Goal: Task Accomplishment & Management: Complete application form

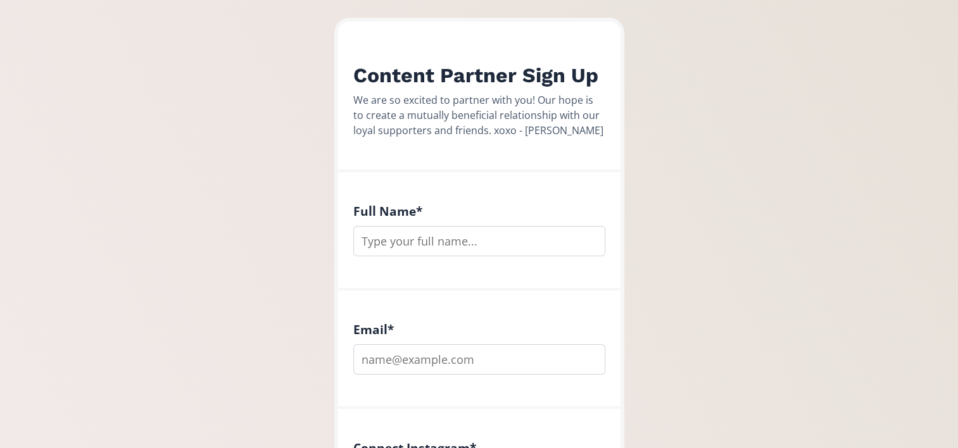
scroll to position [317, 0]
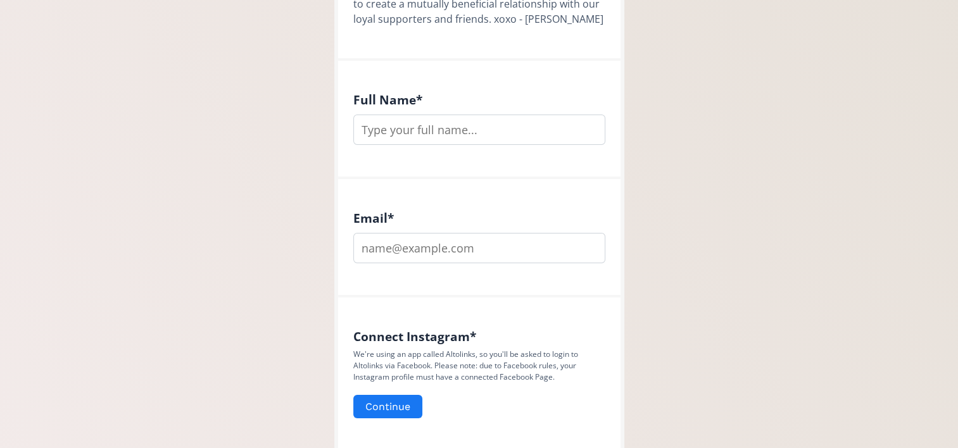
click at [425, 139] on input "text" at bounding box center [479, 130] width 252 height 30
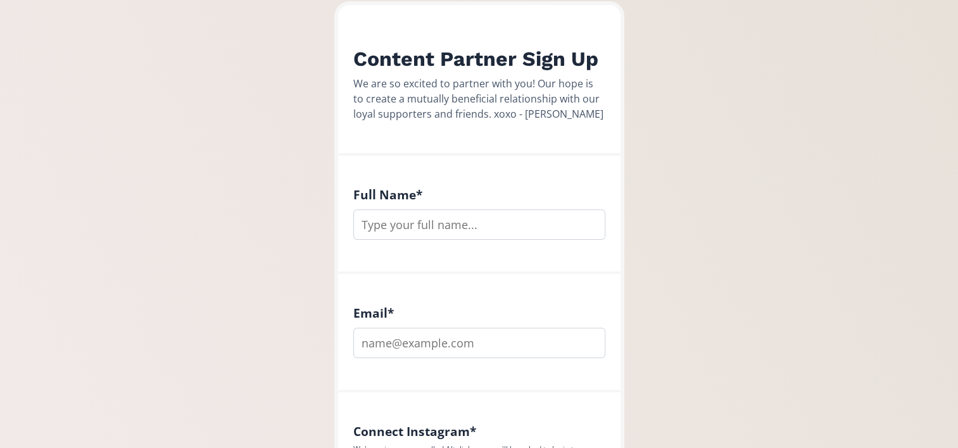
scroll to position [253, 0]
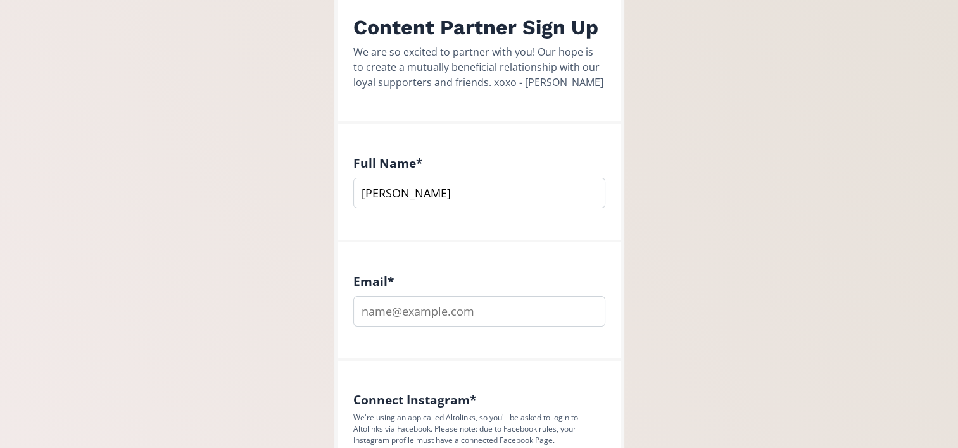
type input "[PERSON_NAME]"
click at [428, 309] on input "email" at bounding box center [479, 311] width 252 height 30
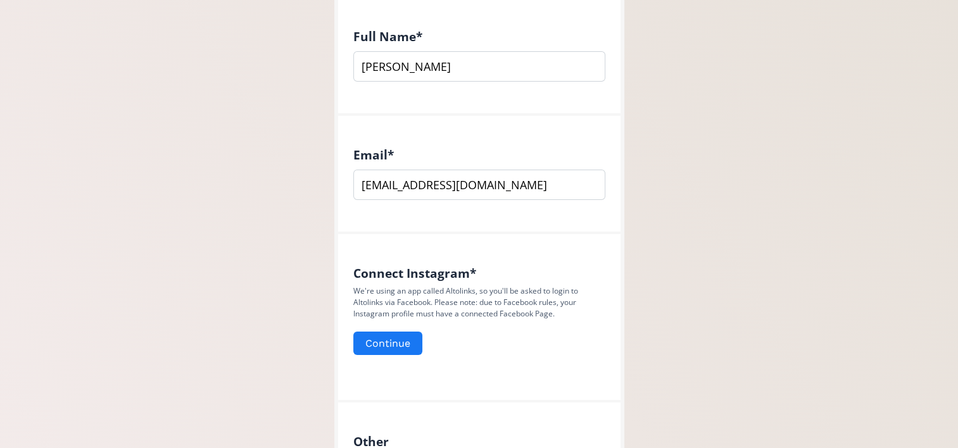
drag, startPoint x: 438, startPoint y: 182, endPoint x: 360, endPoint y: 177, distance: 78.8
click at [360, 177] on input "[EMAIL_ADDRESS][DOMAIN_NAME]" at bounding box center [479, 185] width 252 height 30
type input "[EMAIL_ADDRESS][DOMAIN_NAME]"
click at [398, 352] on button "Continue" at bounding box center [388, 343] width 73 height 27
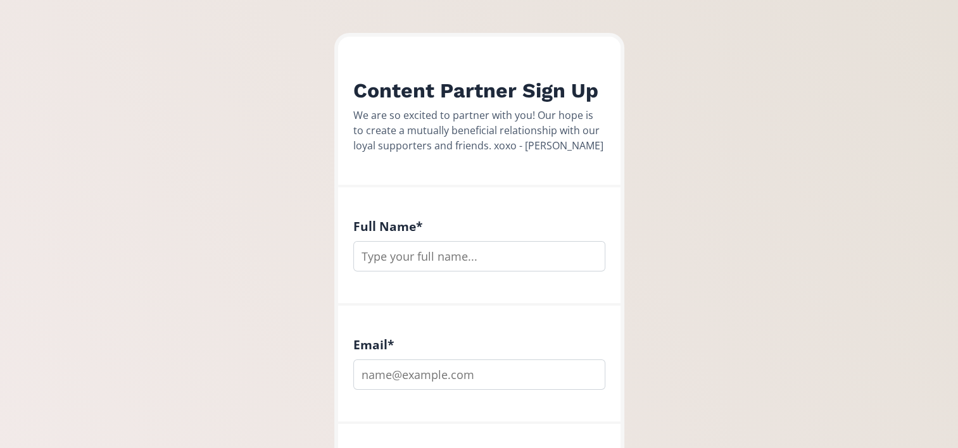
scroll to position [317, 0]
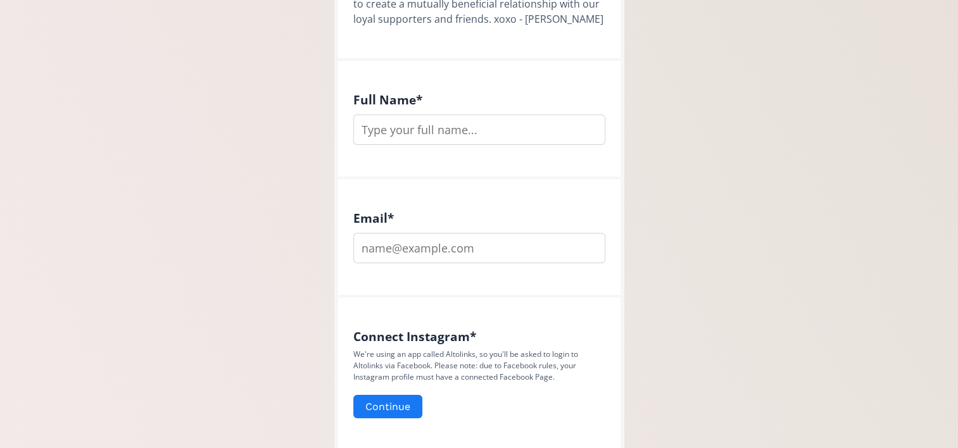
click at [463, 139] on input "text" at bounding box center [479, 130] width 252 height 30
type input "[PERSON_NAME]"
click at [429, 241] on input "email" at bounding box center [479, 248] width 252 height 30
type input "[EMAIL_ADDRESS][DOMAIN_NAME]"
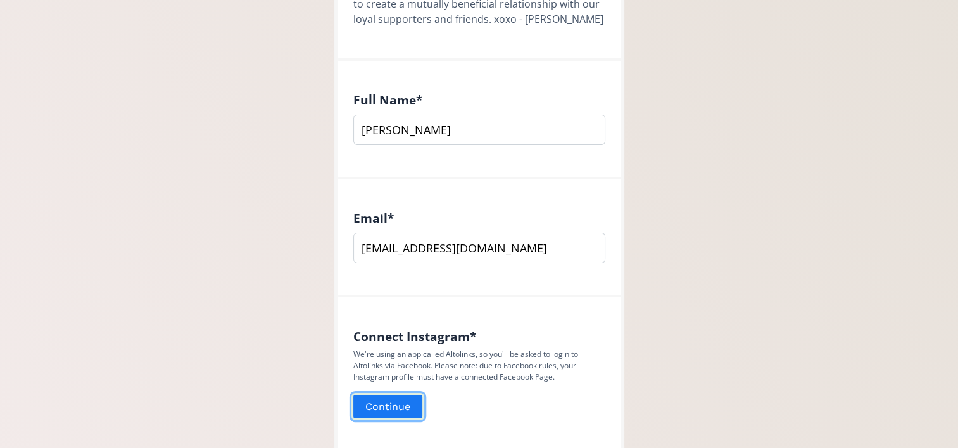
click at [400, 415] on button "Continue" at bounding box center [388, 406] width 73 height 27
